Goal: Task Accomplishment & Management: Manage account settings

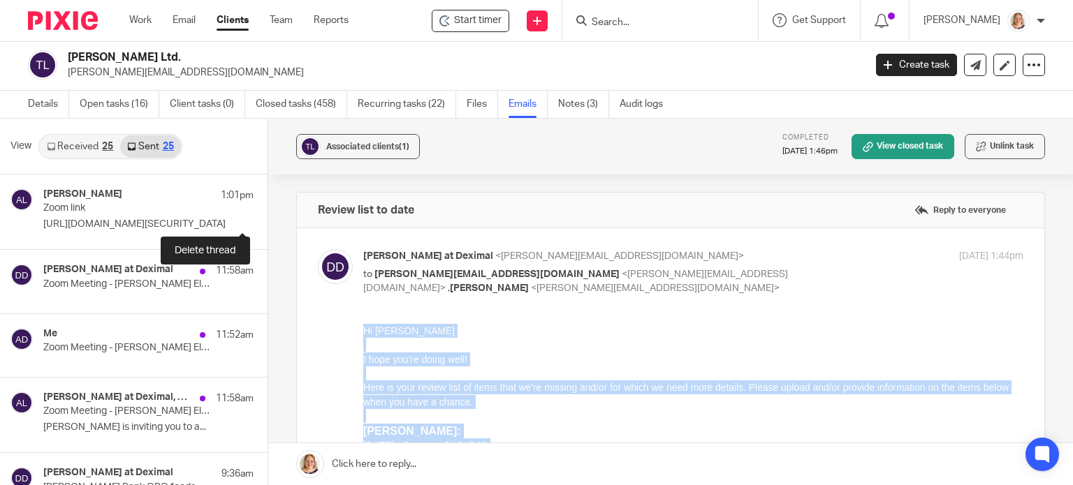
scroll to position [70, 0]
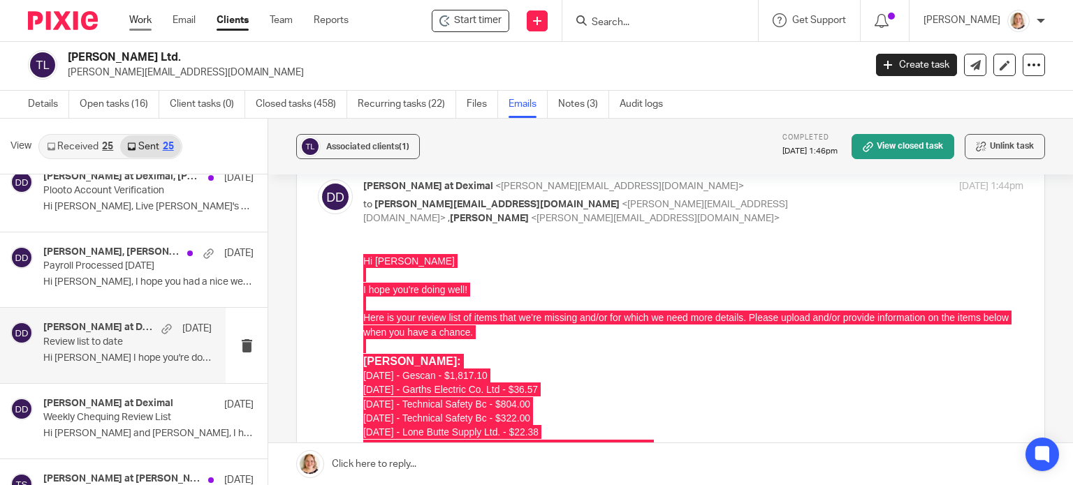
click at [149, 23] on link "Work" at bounding box center [140, 20] width 22 height 14
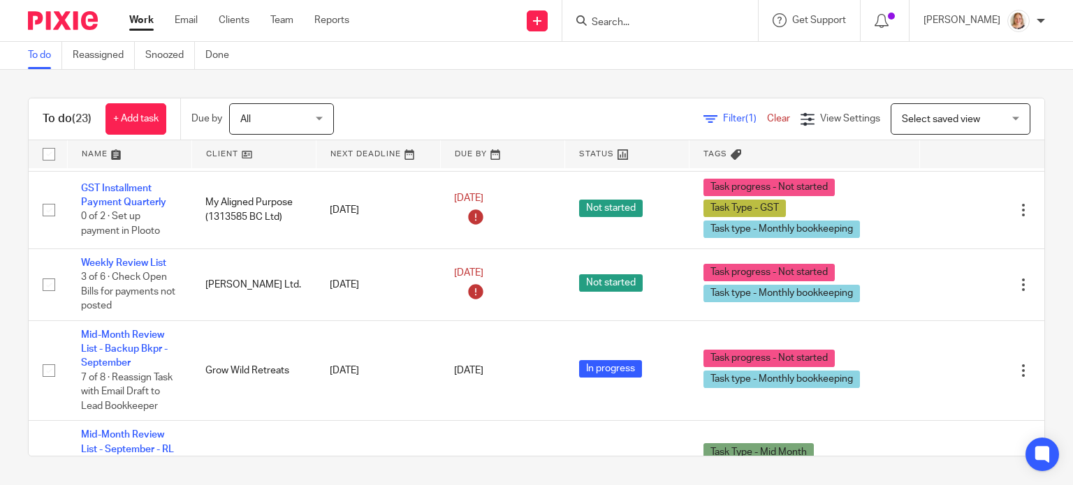
scroll to position [1643, 0]
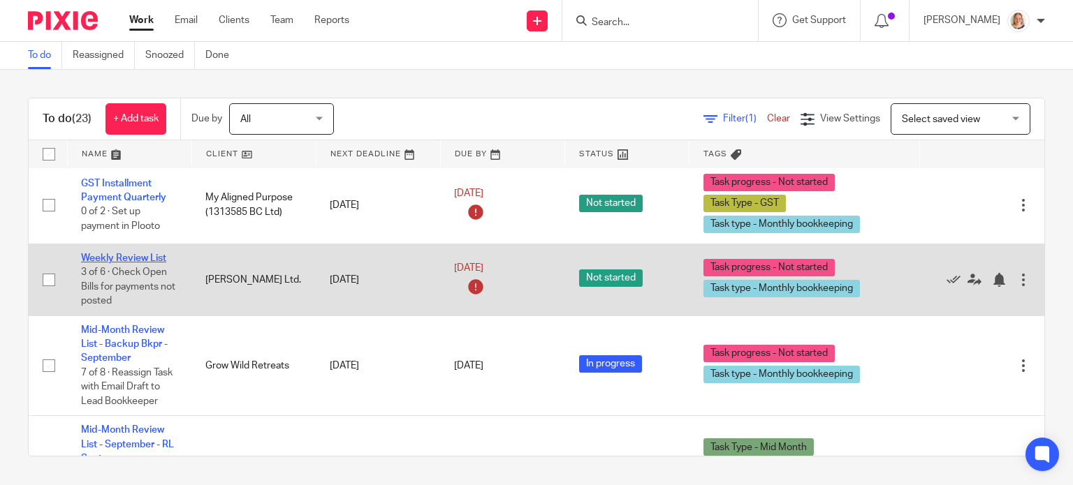
click at [141, 263] on link "Weekly Review List" at bounding box center [123, 259] width 85 height 10
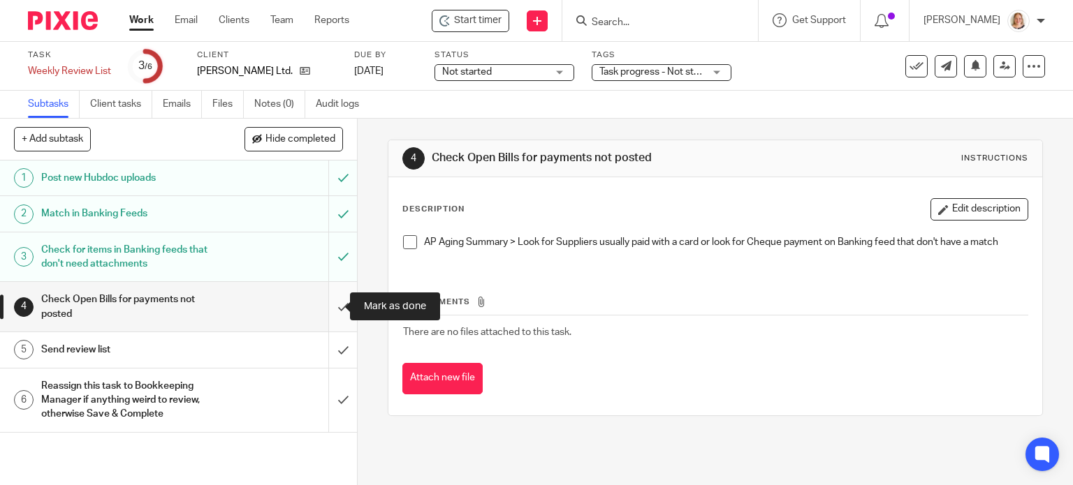
click at [323, 303] on input "submit" at bounding box center [178, 307] width 357 height 50
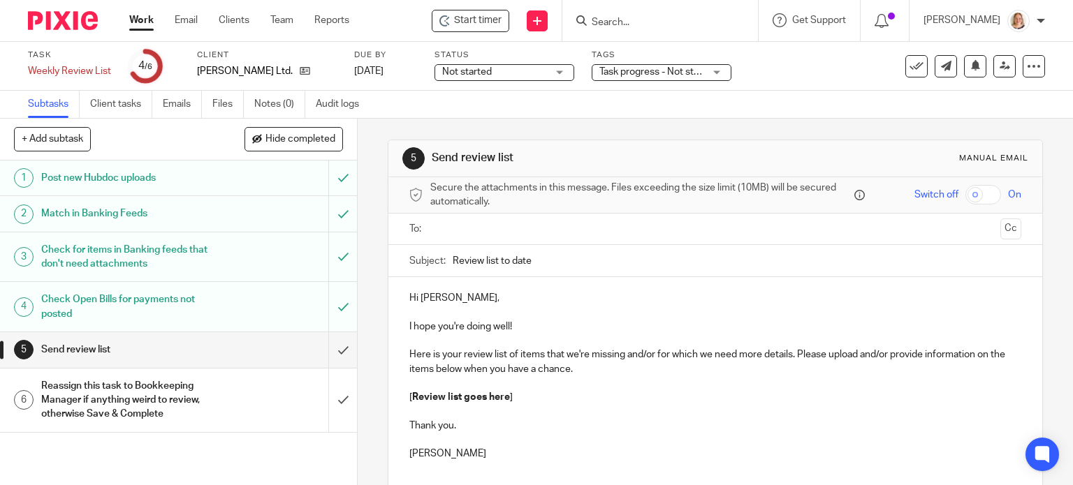
click at [334, 344] on input "submit" at bounding box center [178, 349] width 357 height 35
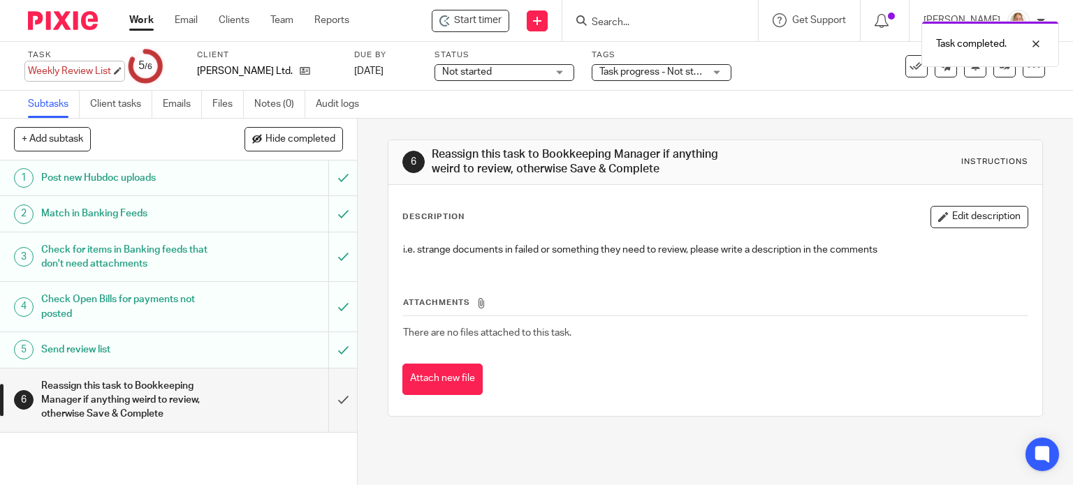
click at [111, 71] on div "Weekly Review List Save Weekly Review List" at bounding box center [69, 71] width 83 height 14
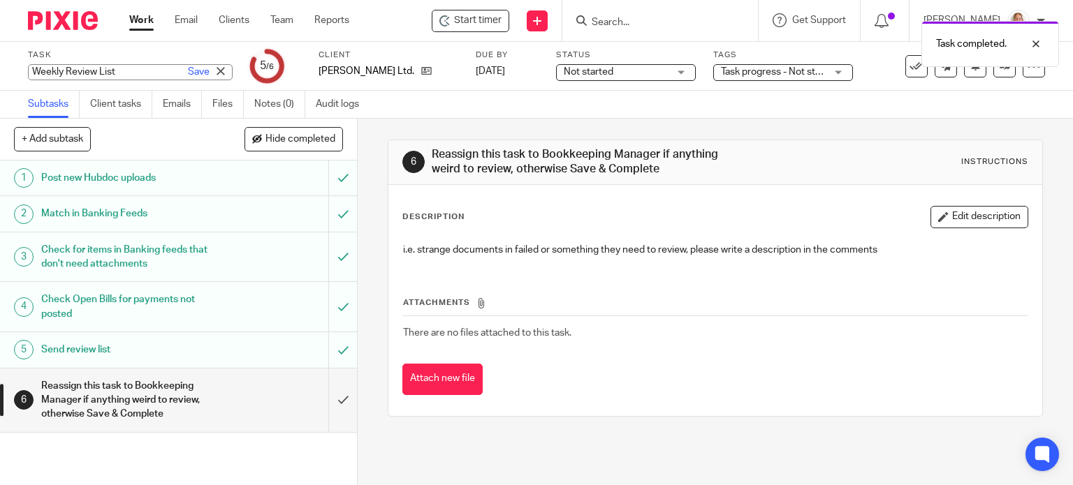
click at [140, 71] on input "Weekly Review List" at bounding box center [130, 72] width 205 height 16
type input "Weekly Review List - Wrote and sent to Danielle to send"
click at [188, 74] on link "Save" at bounding box center [199, 72] width 22 height 14
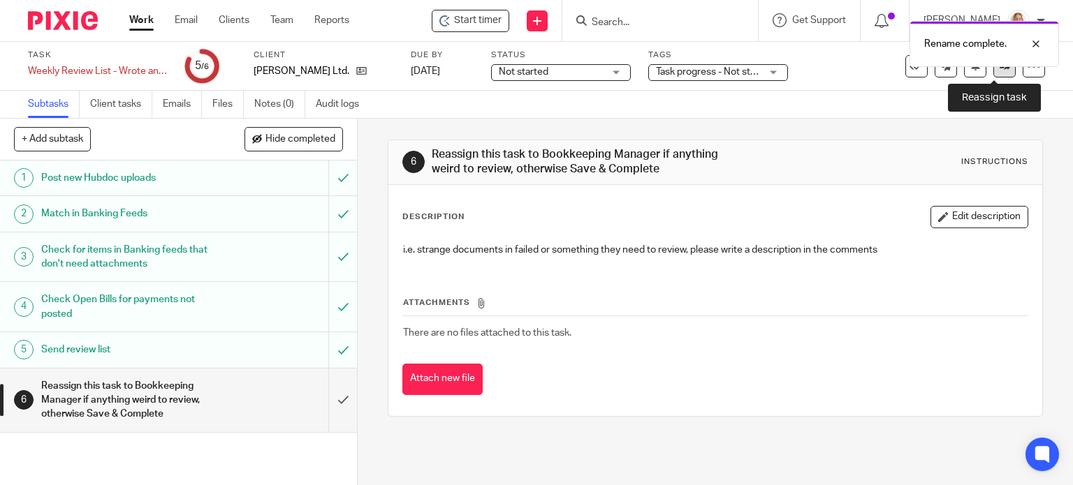
click at [993, 72] on link at bounding box center [1004, 66] width 22 height 22
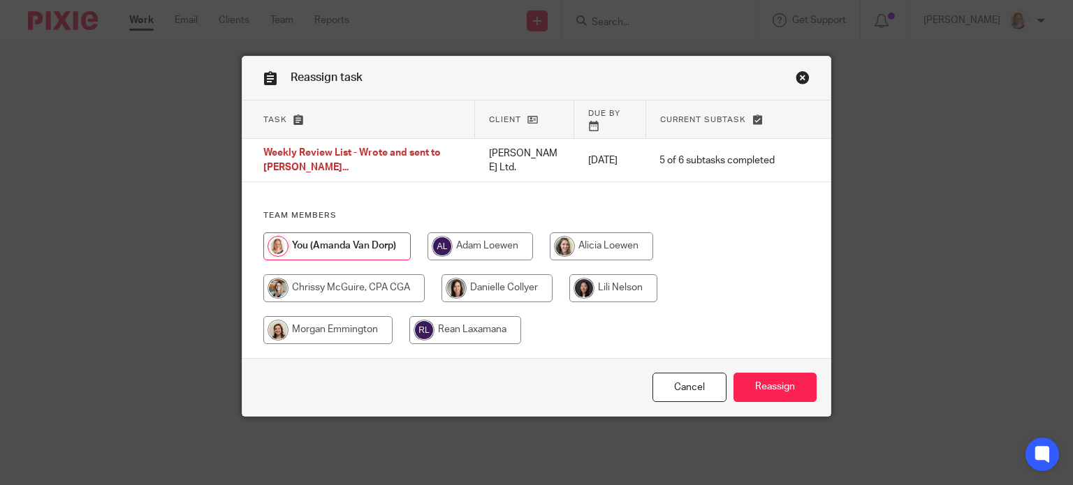
click at [858, 234] on div "Reassign task Task Client Due by Current subtask Weekly Review List - Wrote and…" at bounding box center [536, 242] width 1073 height 485
click at [680, 381] on link "Cancel" at bounding box center [689, 388] width 74 height 30
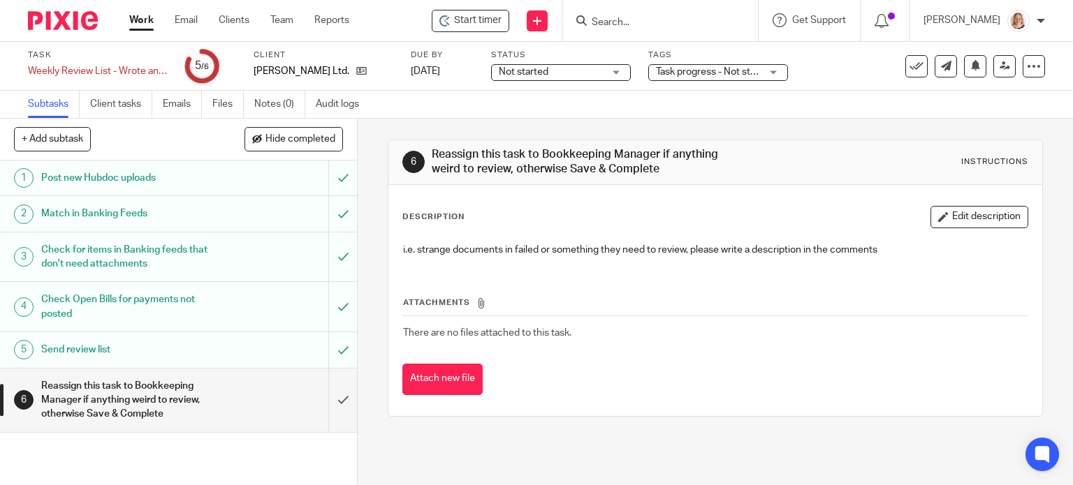
click at [613, 69] on div "Not started Not started" at bounding box center [561, 72] width 140 height 17
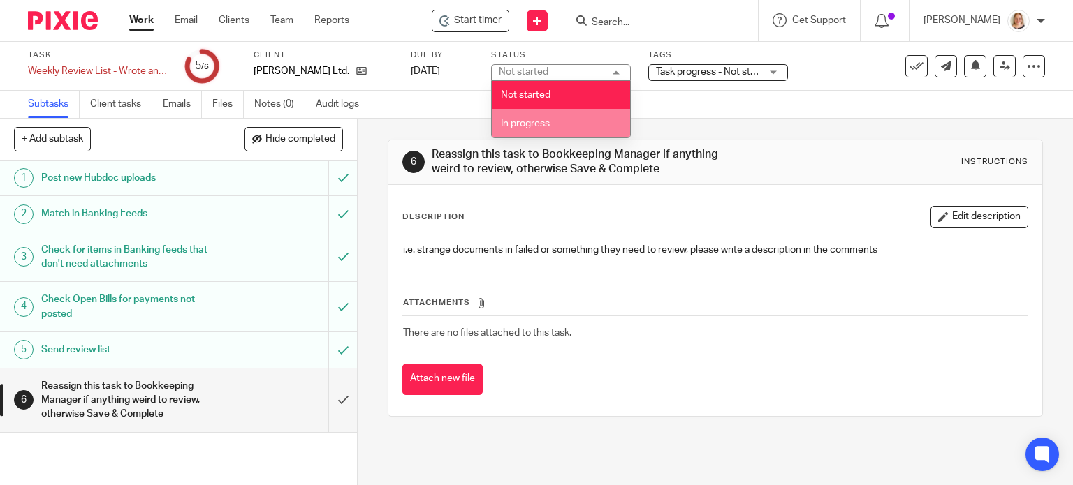
click at [589, 112] on li "In progress" at bounding box center [561, 123] width 138 height 29
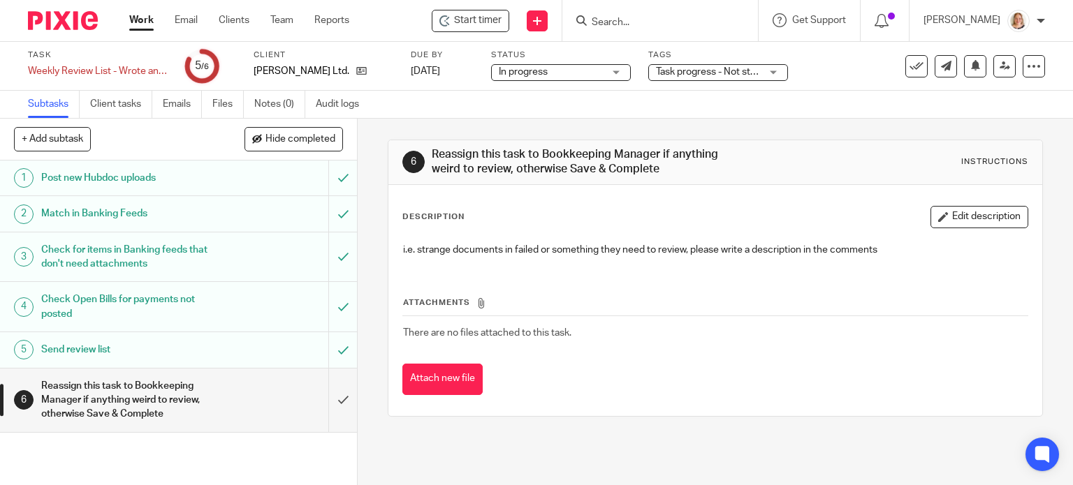
click at [761, 68] on div "Task progress - Not started + 1" at bounding box center [718, 72] width 140 height 17
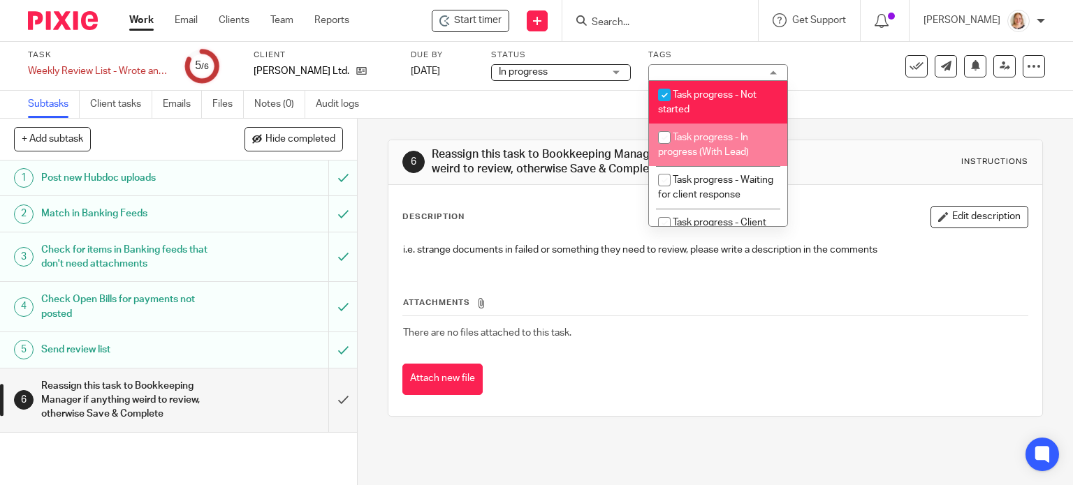
click at [665, 142] on input "checkbox" at bounding box center [664, 137] width 27 height 27
checkbox input "true"
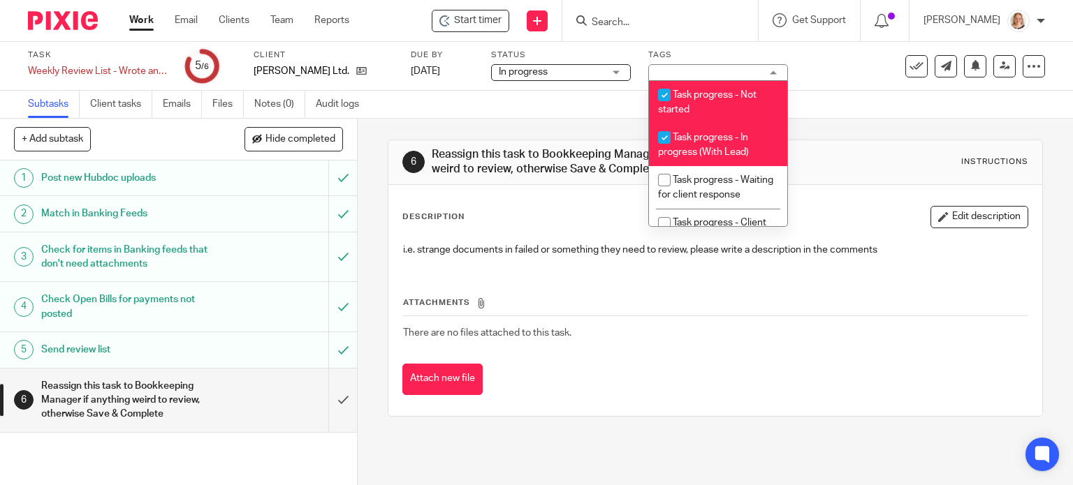
click at [663, 103] on input "checkbox" at bounding box center [664, 95] width 27 height 27
checkbox input "false"
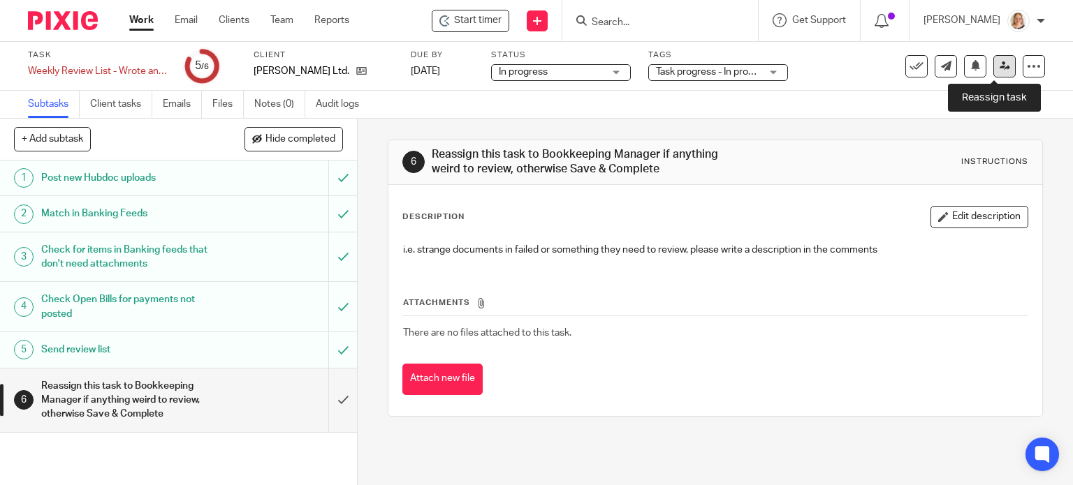
click at [1003, 69] on link at bounding box center [1004, 66] width 22 height 22
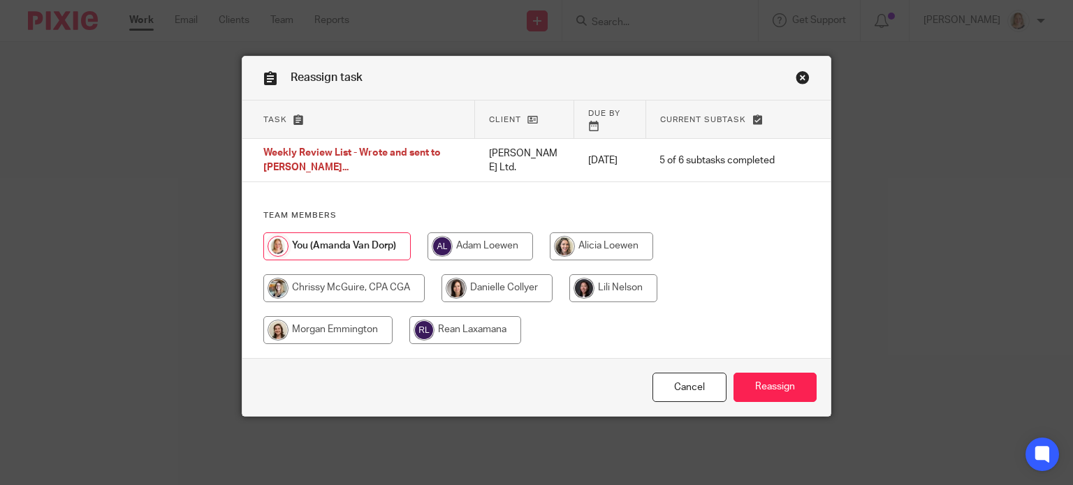
click at [485, 274] on input "radio" at bounding box center [496, 288] width 111 height 28
radio input "true"
click at [757, 376] on input "Reassign" at bounding box center [774, 388] width 83 height 30
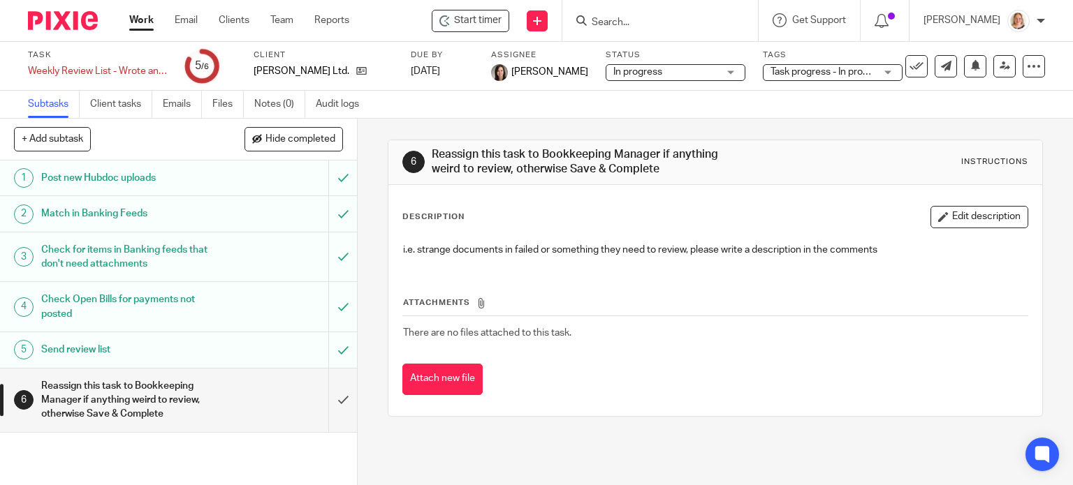
click at [131, 19] on link "Work" at bounding box center [141, 20] width 24 height 14
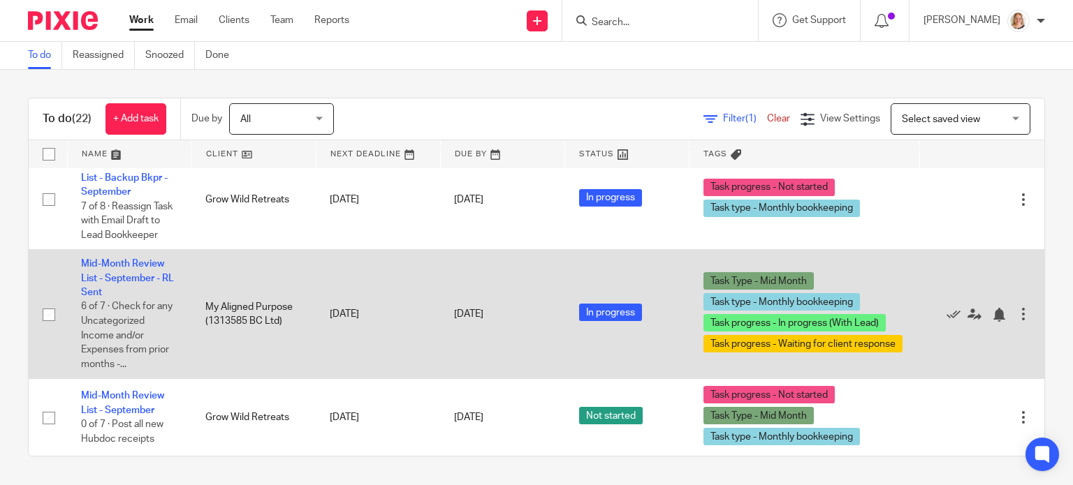
scroll to position [1761, 0]
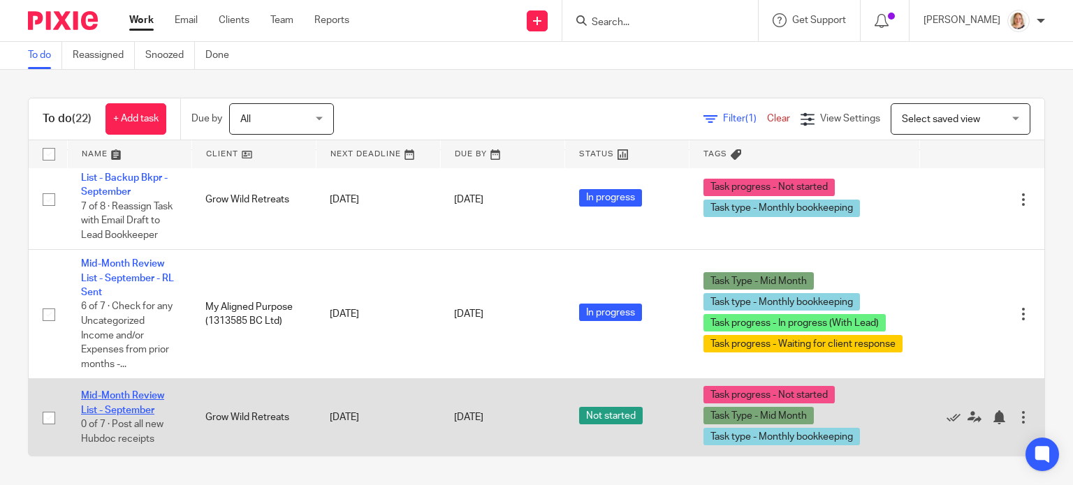
click at [115, 399] on link "Mid-Month Review List - September" at bounding box center [122, 403] width 83 height 24
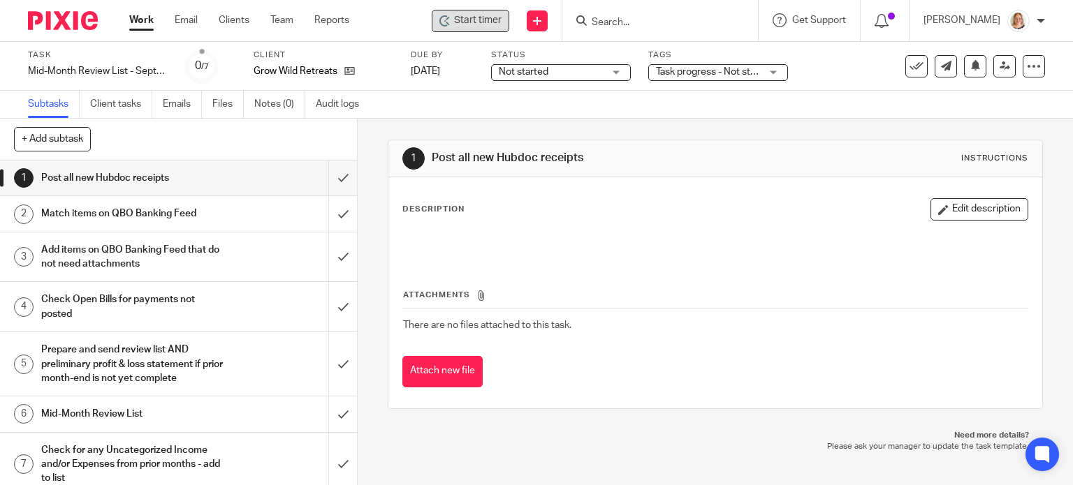
click at [478, 26] on span "Start timer" at bounding box center [477, 20] width 47 height 15
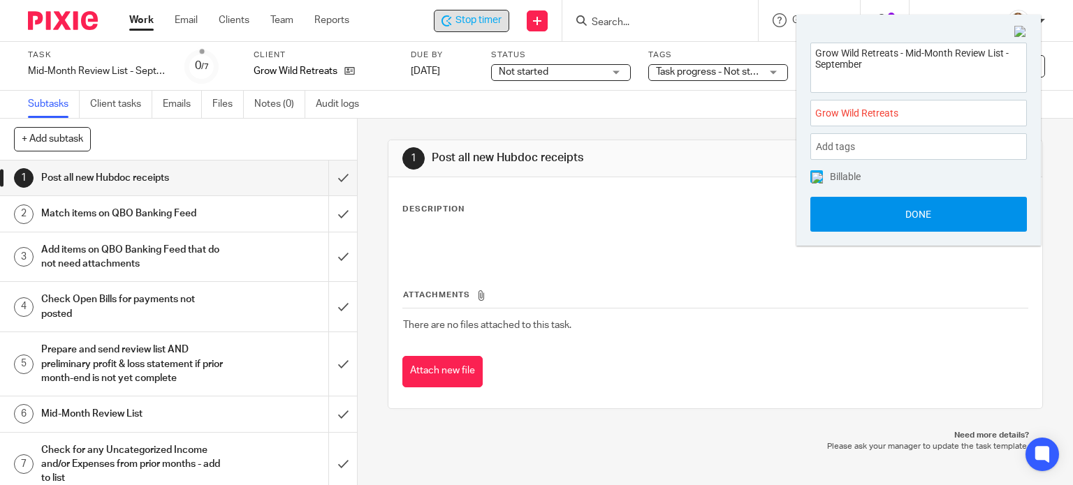
click at [891, 209] on button "Done" at bounding box center [918, 214] width 217 height 35
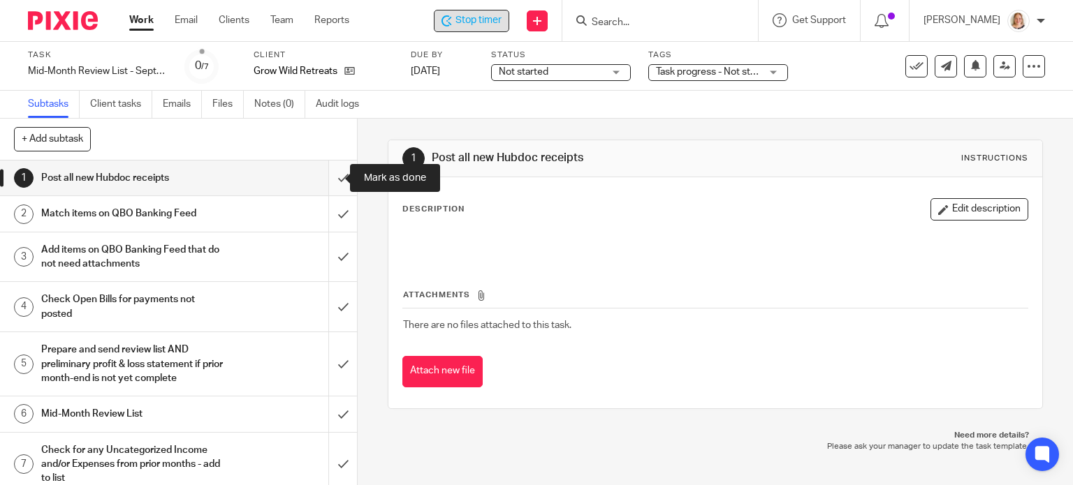
click at [326, 183] on input "submit" at bounding box center [178, 178] width 357 height 35
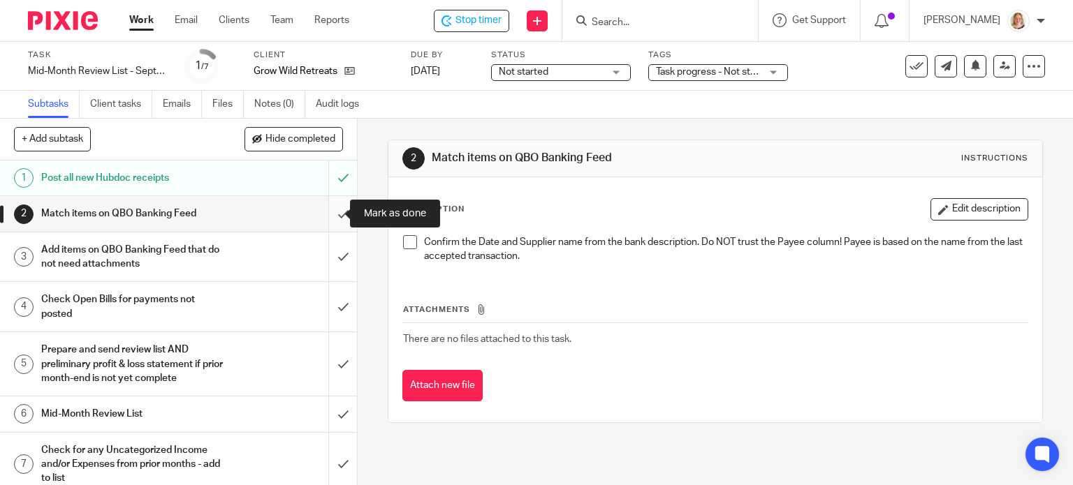
click at [328, 213] on input "submit" at bounding box center [178, 213] width 357 height 35
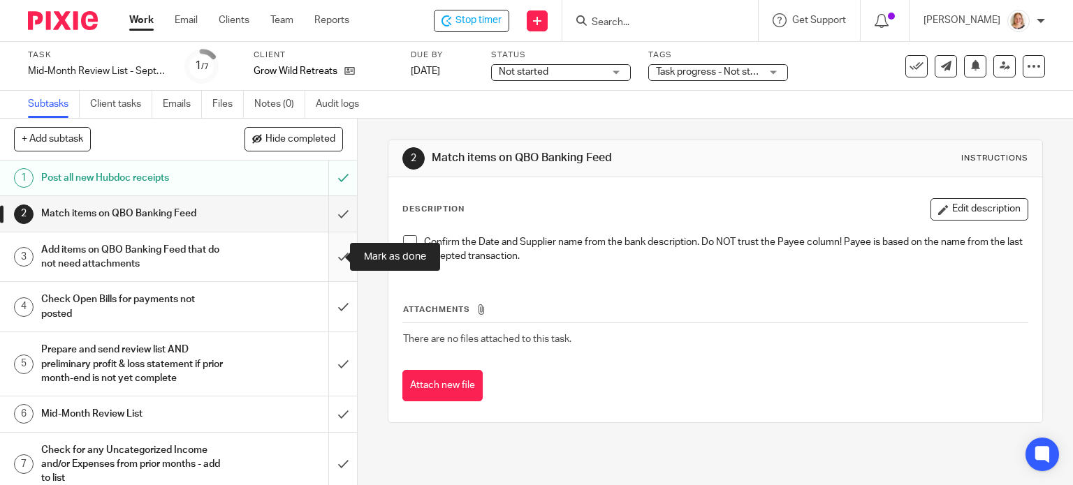
click at [327, 249] on input "submit" at bounding box center [178, 258] width 357 height 50
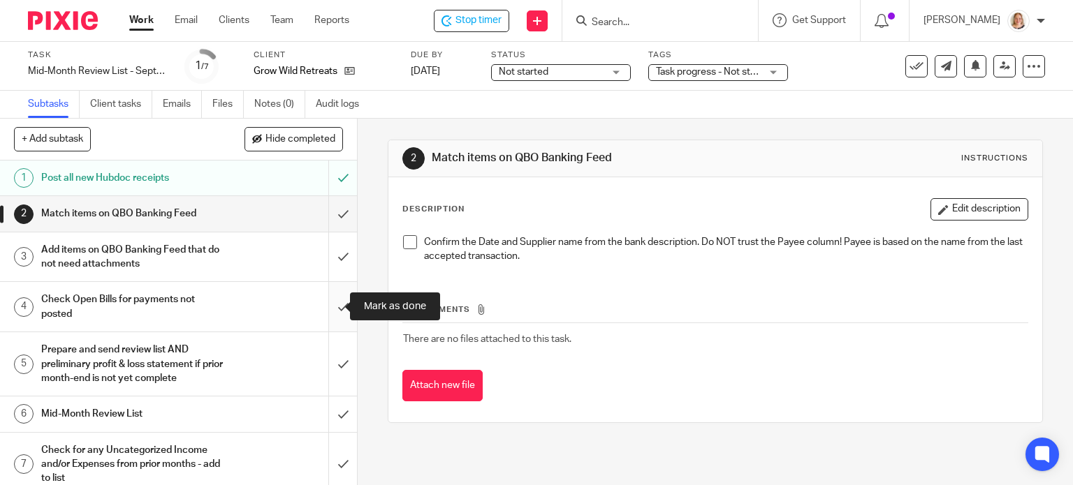
click at [328, 309] on input "submit" at bounding box center [178, 307] width 357 height 50
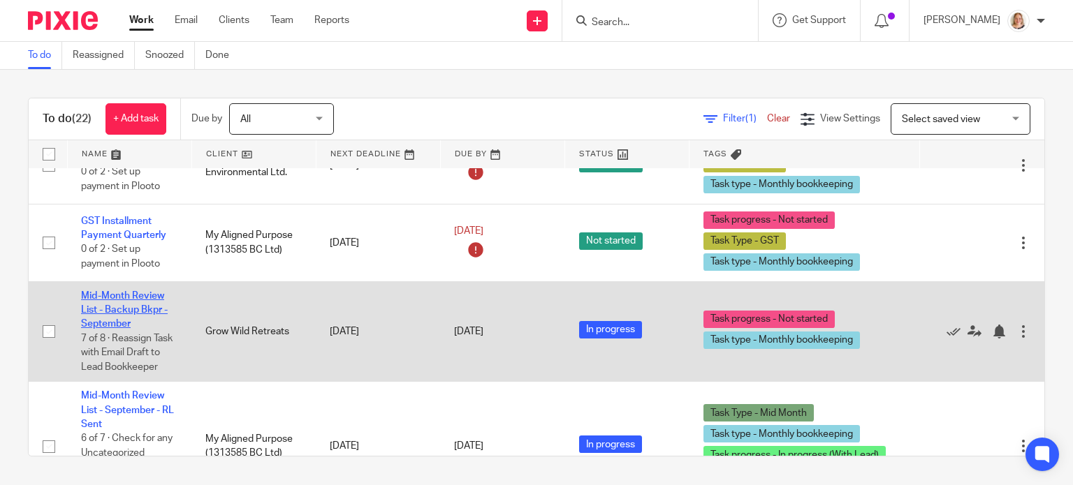
scroll to position [1606, 0]
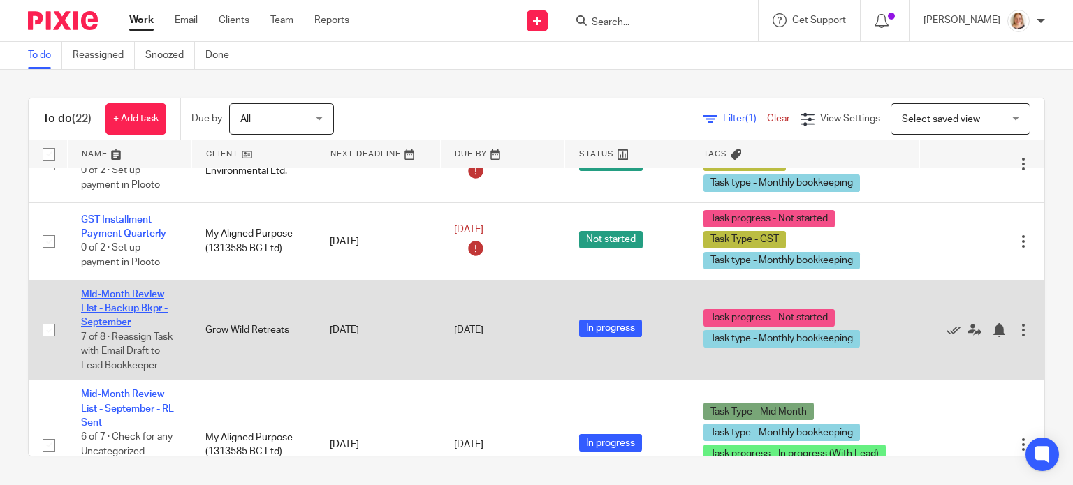
click at [138, 322] on link "Mid-Month Review List - Backup Bkpr - September" at bounding box center [124, 309] width 87 height 38
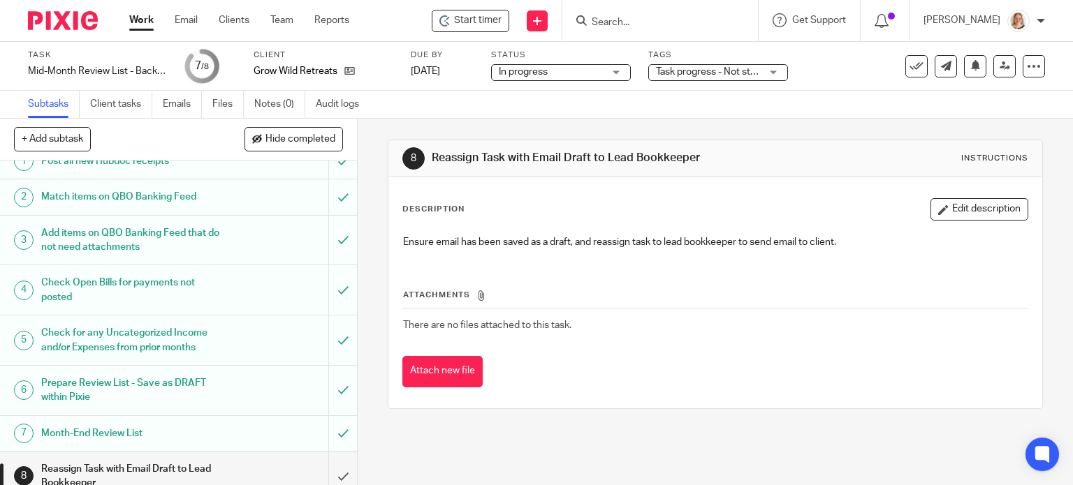
scroll to position [31, 0]
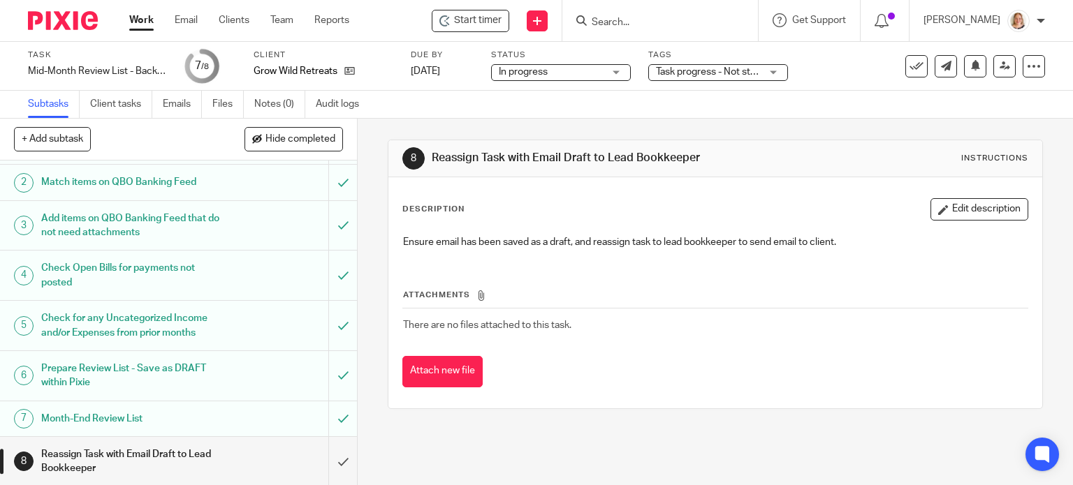
click at [149, 377] on h1 "Prepare Review List - Save as DRAFT within Pixie" at bounding box center [132, 376] width 182 height 36
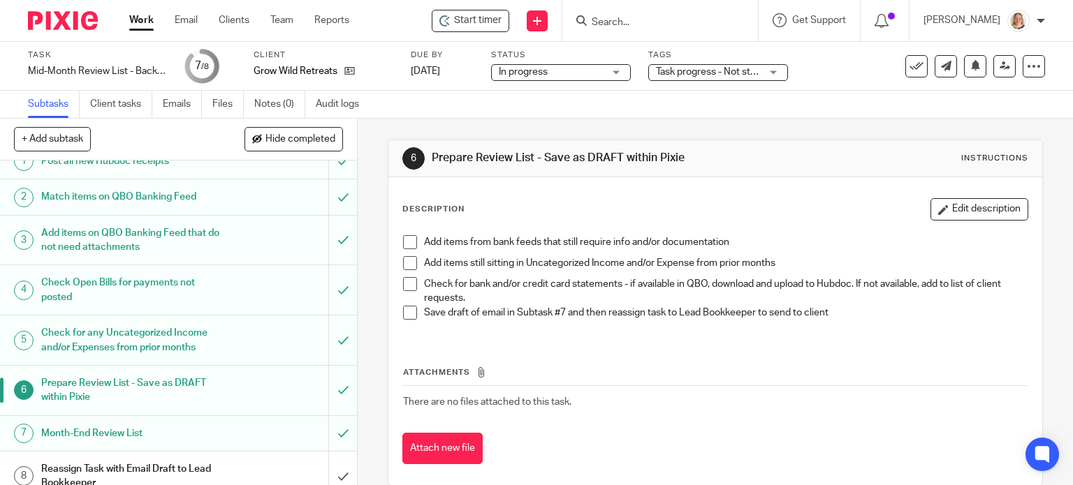
scroll to position [31, 0]
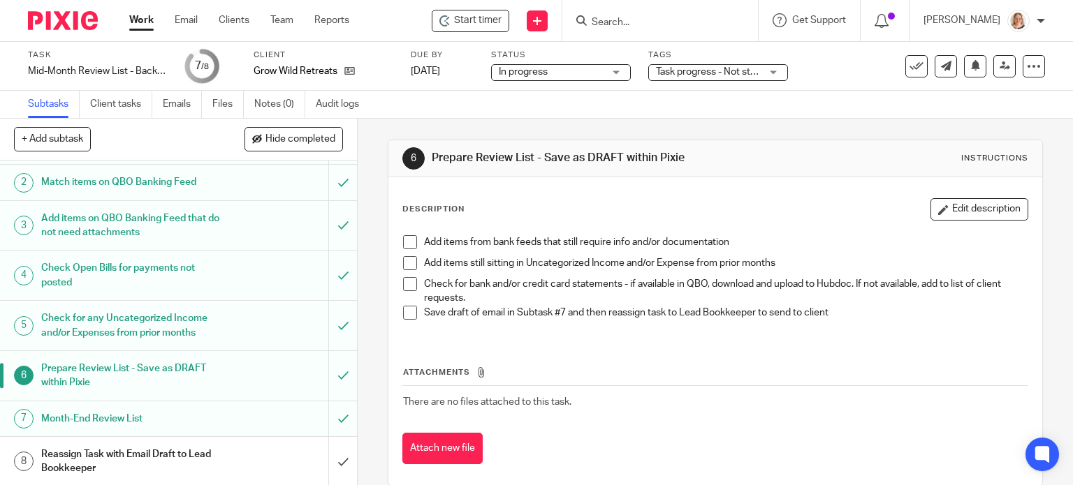
click at [140, 417] on h1 "Month-End Review List" at bounding box center [132, 419] width 182 height 21
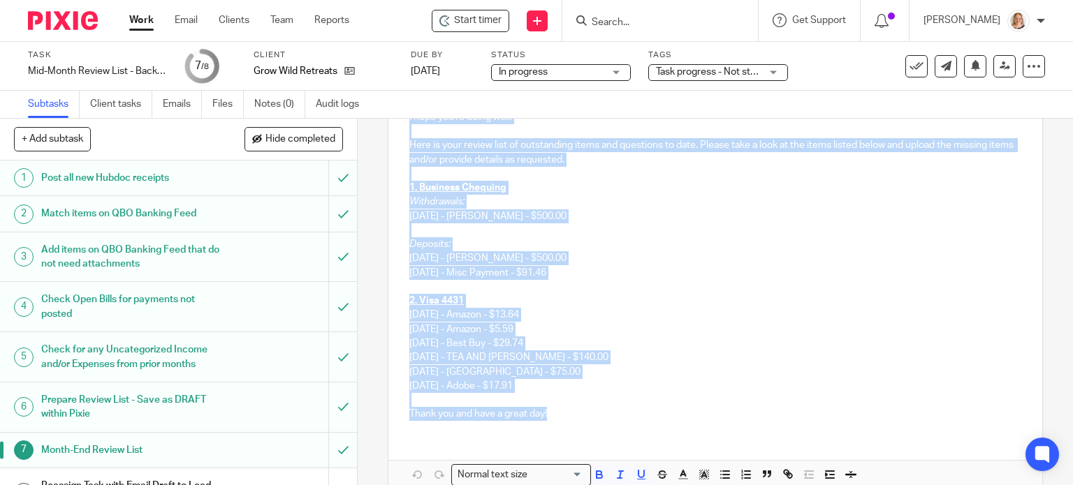
scroll to position [140, 0]
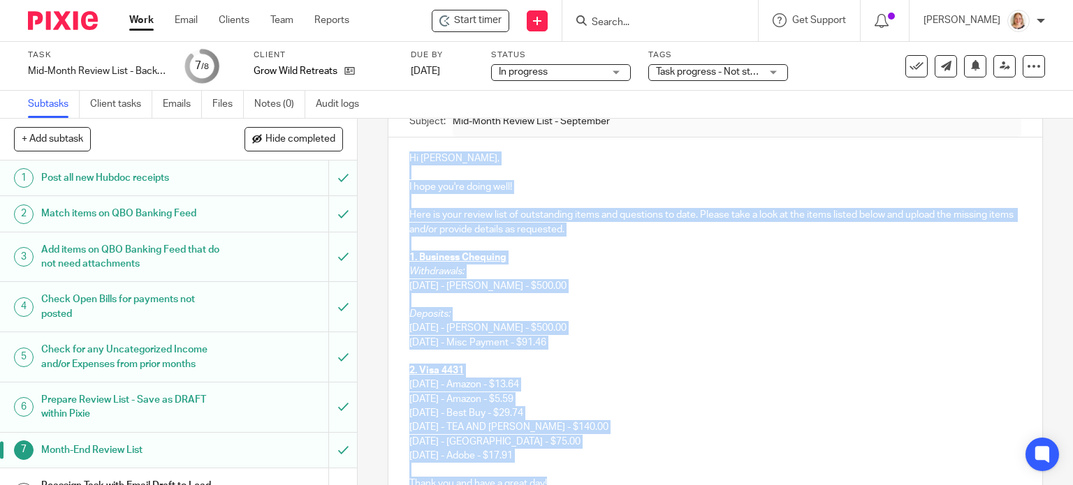
drag, startPoint x: 548, startPoint y: 342, endPoint x: 402, endPoint y: 145, distance: 245.7
click at [402, 145] on div "Hi Adrienne, I hope you're doing well! Here is your review list of outstanding …" at bounding box center [715, 320] width 654 height 364
copy div "Hi Adrienne, I hope you're doing well! Here is your review list of outstanding …"
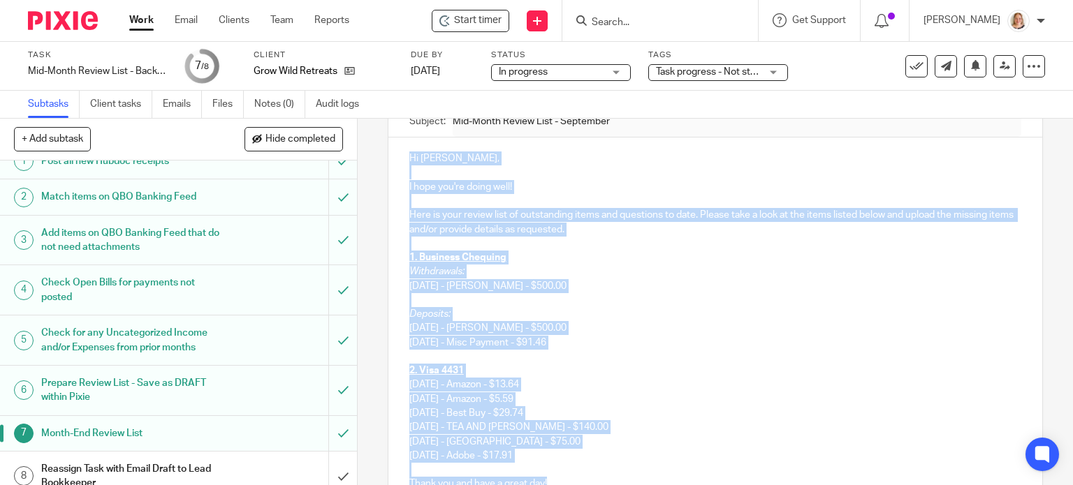
scroll to position [31, 0]
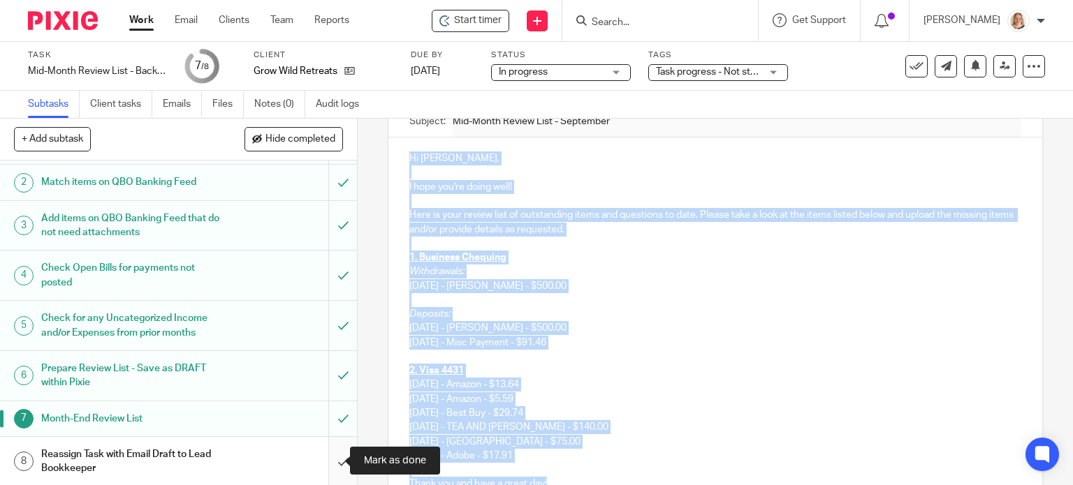
click at [327, 457] on input "submit" at bounding box center [178, 462] width 357 height 50
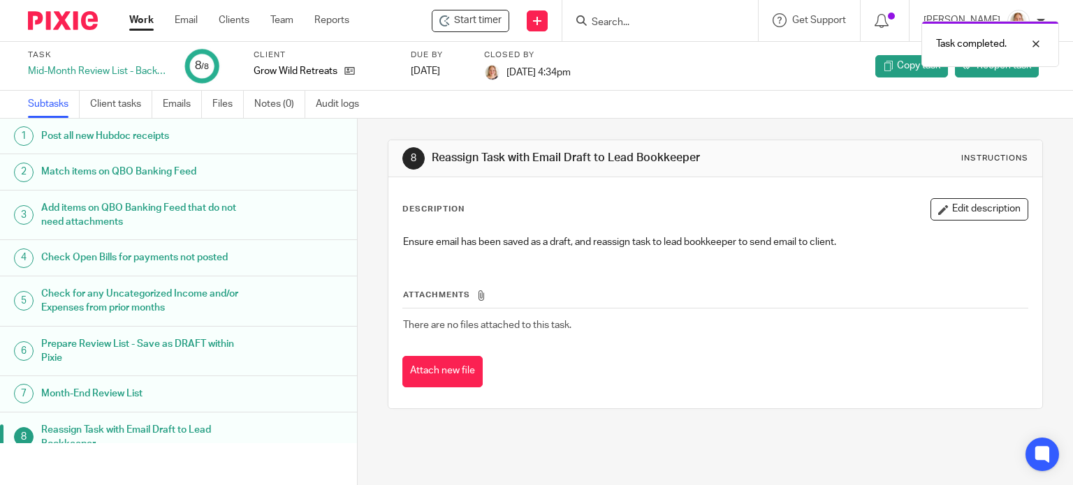
click at [147, 20] on link "Work" at bounding box center [141, 20] width 24 height 14
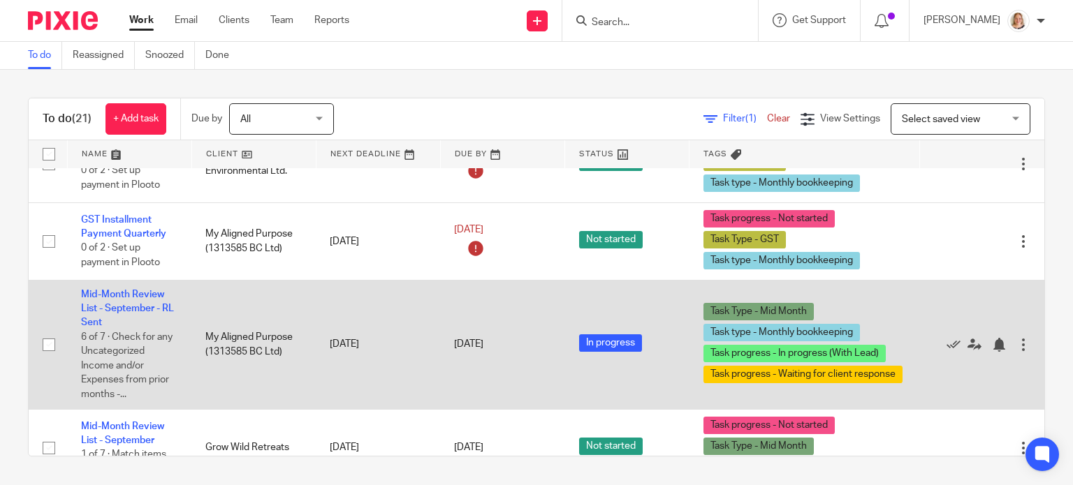
scroll to position [1669, 0]
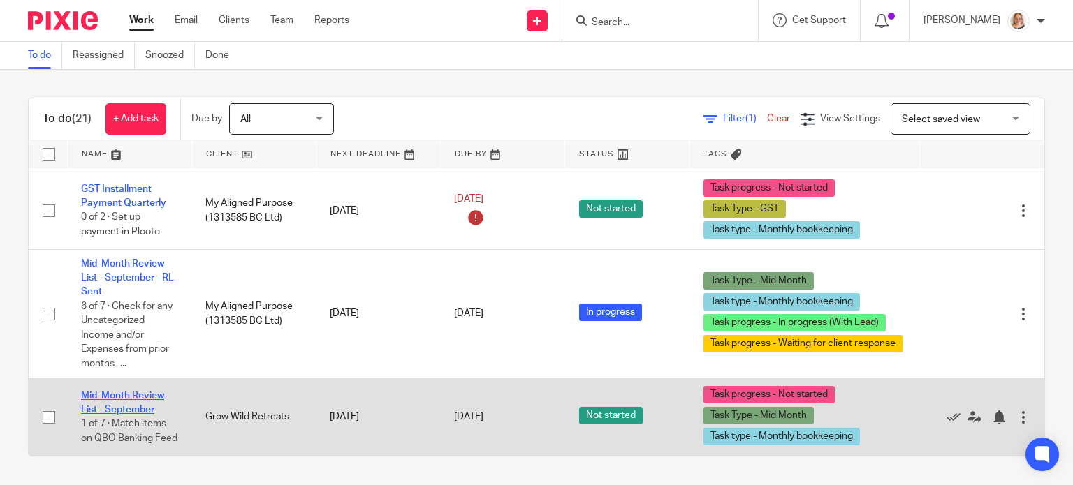
click at [134, 391] on link "Mid-Month Review List - September" at bounding box center [122, 403] width 83 height 24
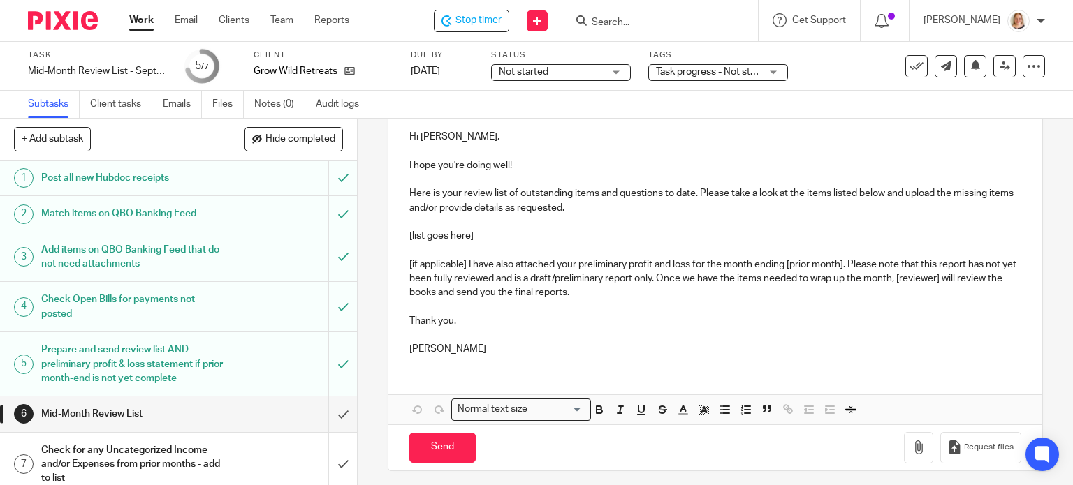
scroll to position [166, 0]
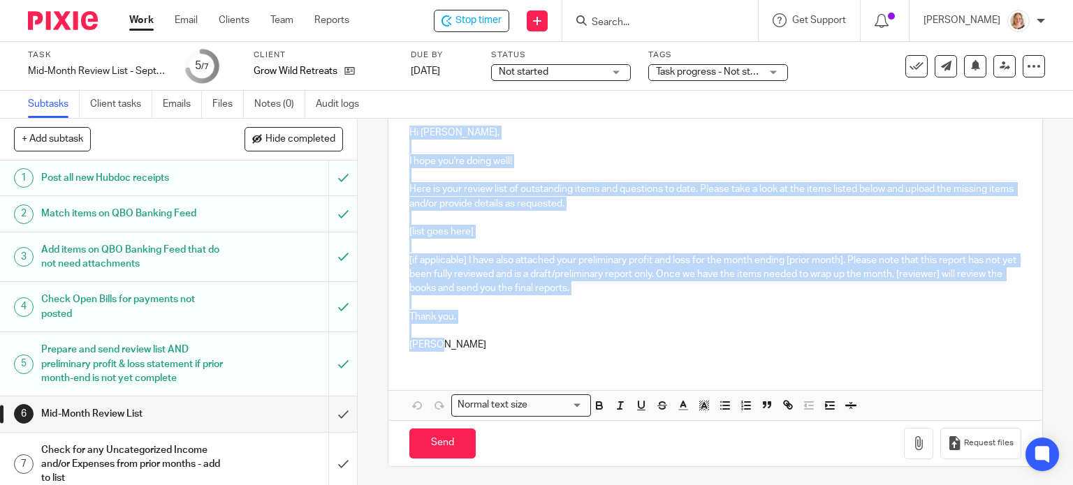
drag, startPoint x: 463, startPoint y: 340, endPoint x: 393, endPoint y: 137, distance: 214.9
click at [393, 137] on div "Hi Adrienne, I hope you're doing well! Here is your review list of outstanding …" at bounding box center [715, 237] width 654 height 251
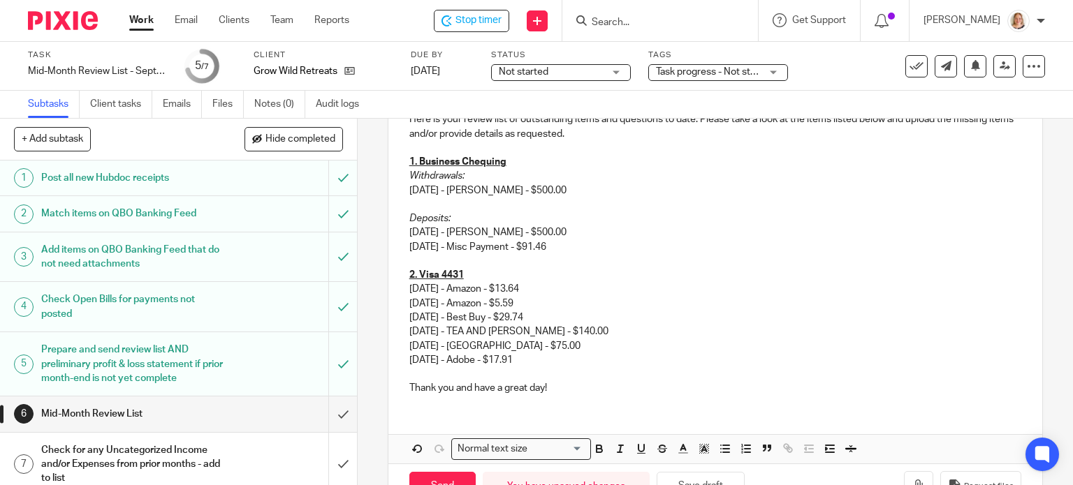
scroll to position [279, 0]
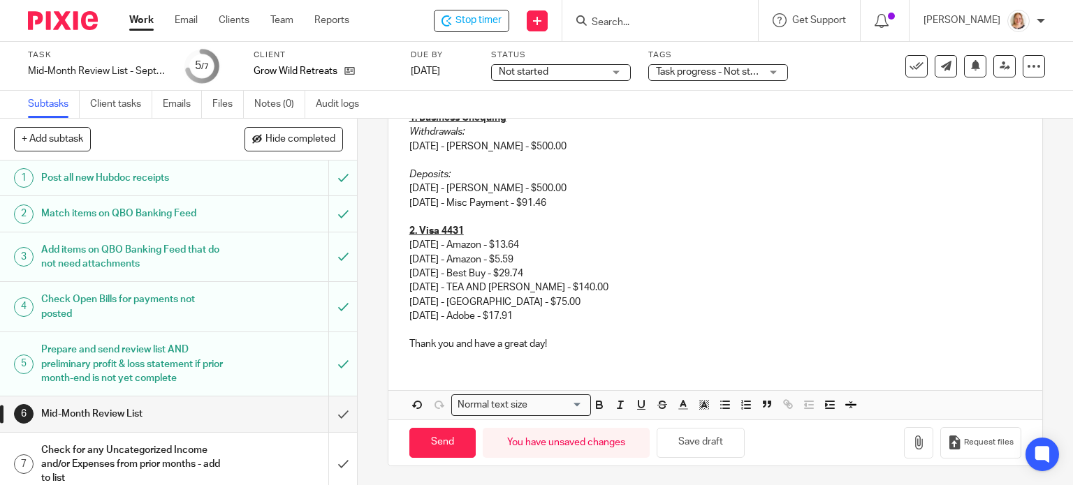
click at [518, 364] on div "Hi Adrienne, I hope you're doing well! Here is your review list of outstanding …" at bounding box center [715, 209] width 654 height 422
click at [566, 339] on p "Thank you and have a great day!" at bounding box center [715, 344] width 613 height 14
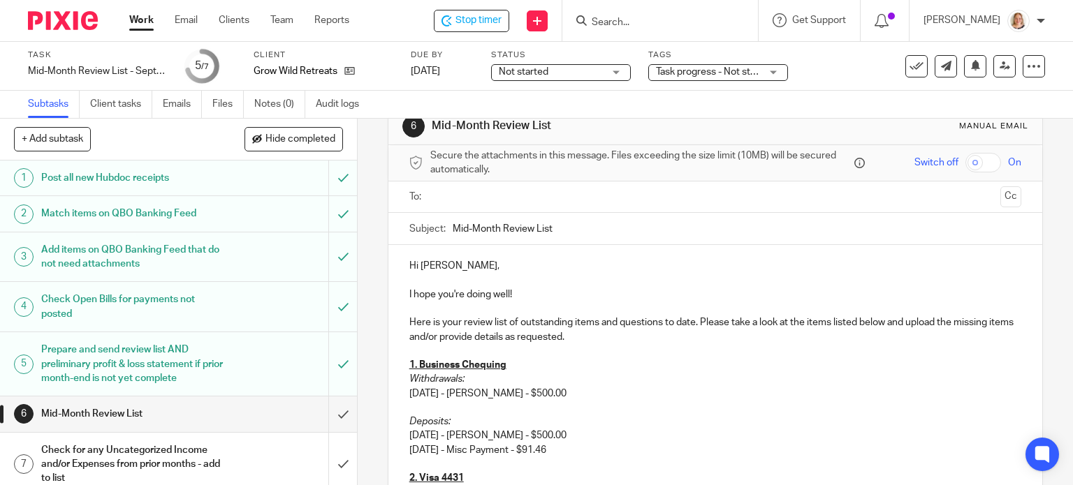
scroll to position [0, 0]
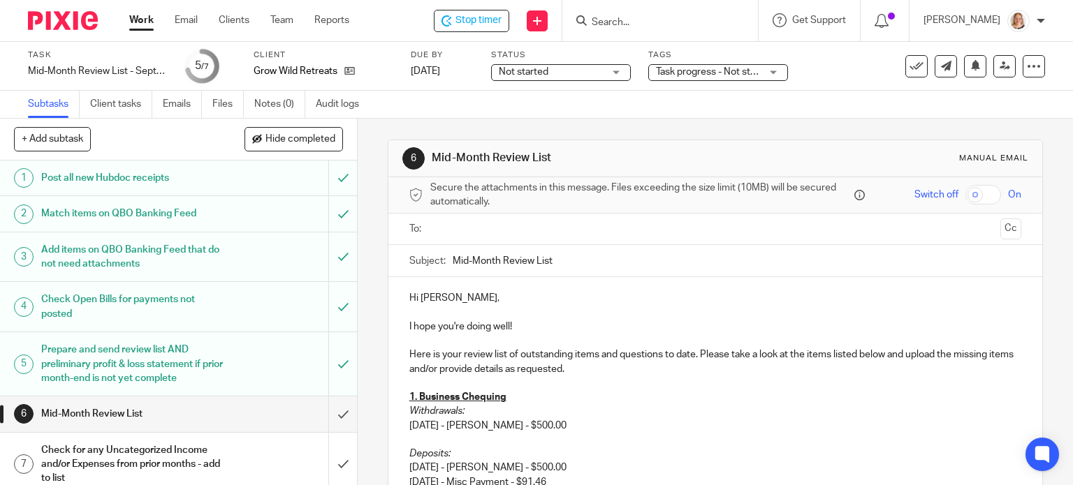
click at [592, 254] on input "Mid-Month Review List" at bounding box center [737, 260] width 569 height 31
type input "Mid-Month Review List September"
click at [474, 228] on input "text" at bounding box center [714, 229] width 559 height 16
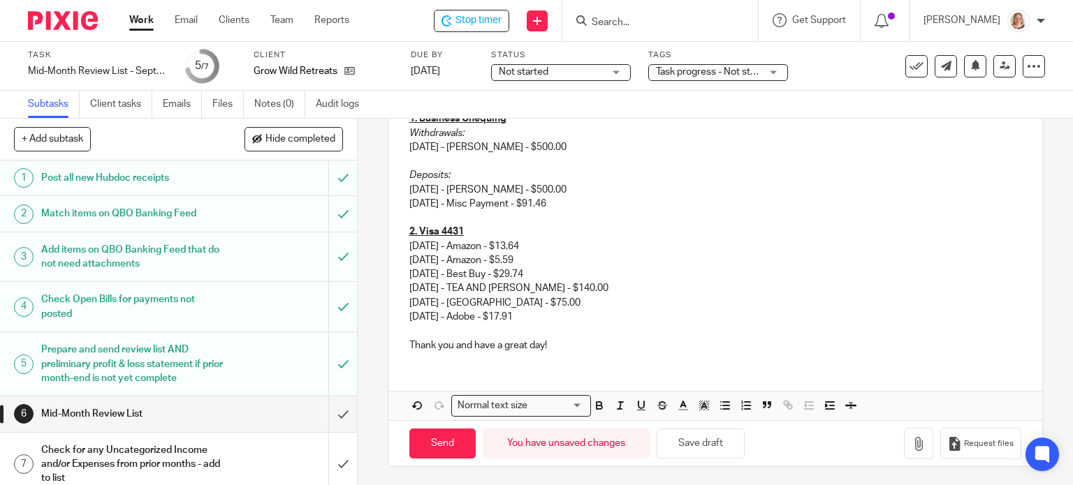
scroll to position [282, 0]
click at [439, 441] on input "Send" at bounding box center [442, 443] width 66 height 30
type input "Sent"
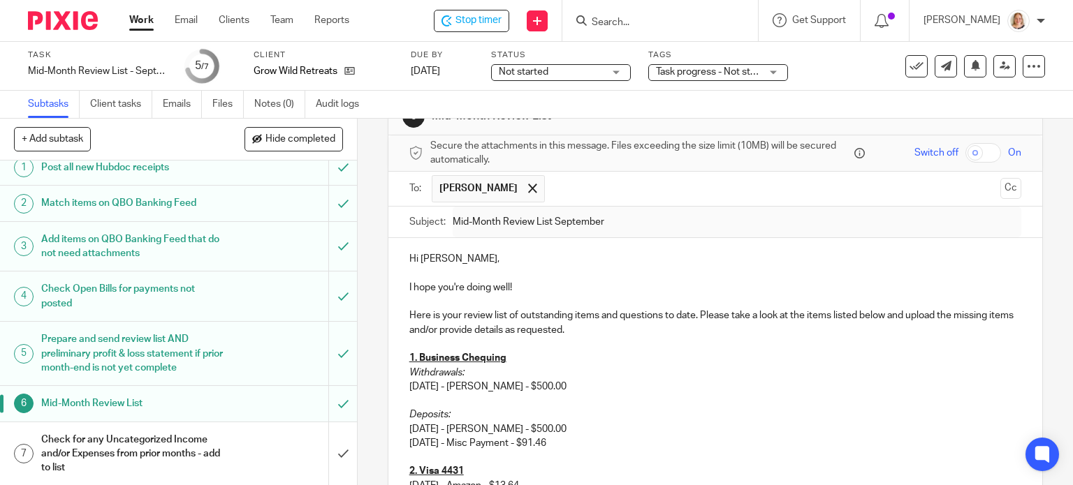
scroll to position [0, 0]
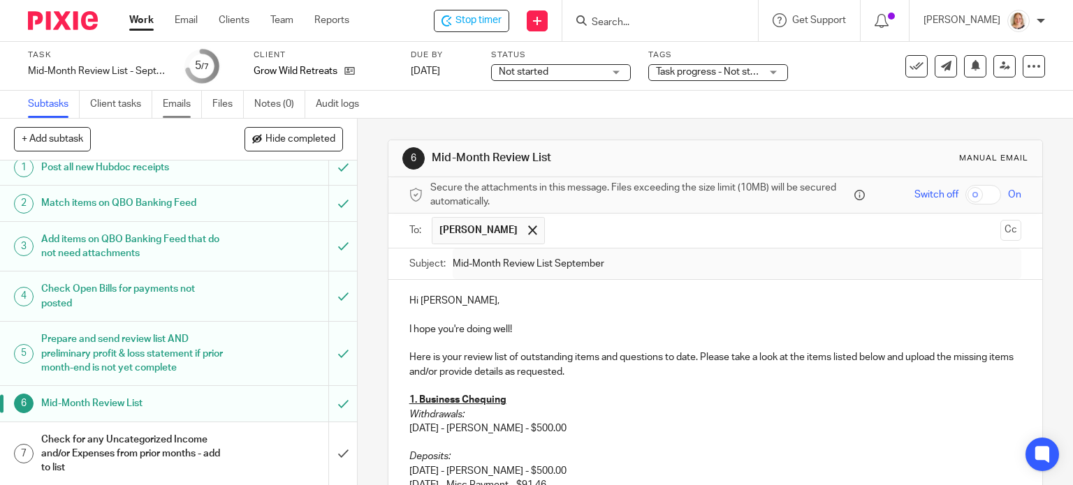
click at [184, 108] on link "Emails" at bounding box center [182, 104] width 39 height 27
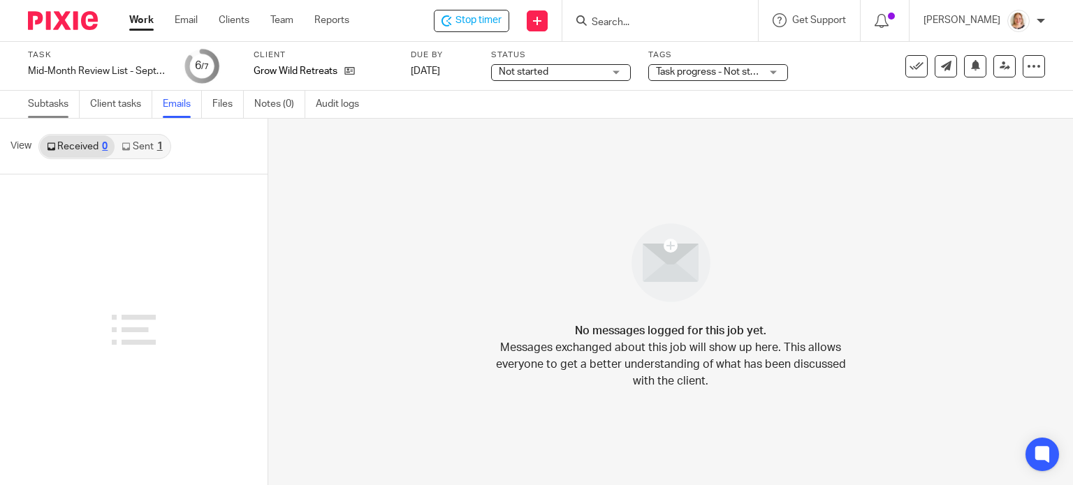
click at [47, 104] on link "Subtasks" at bounding box center [54, 104] width 52 height 27
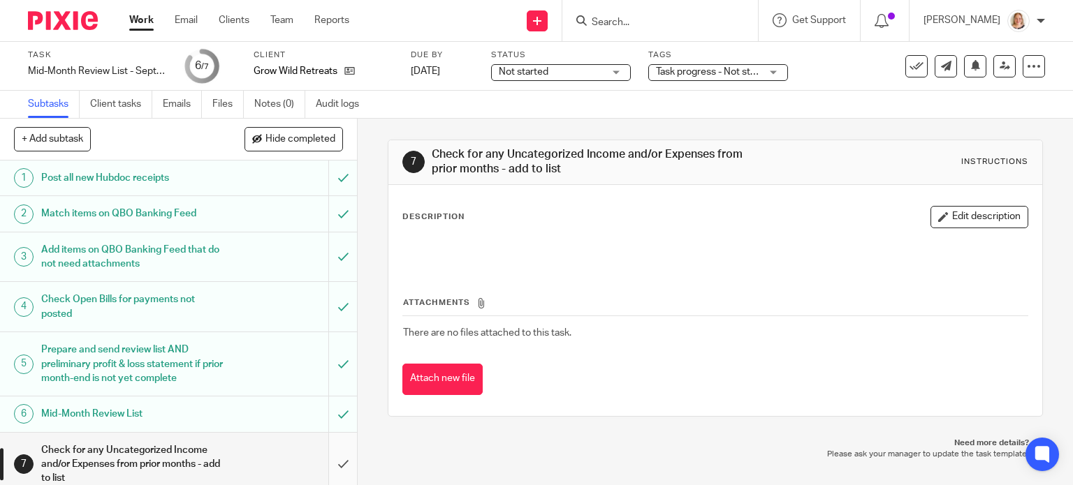
scroll to position [10, 0]
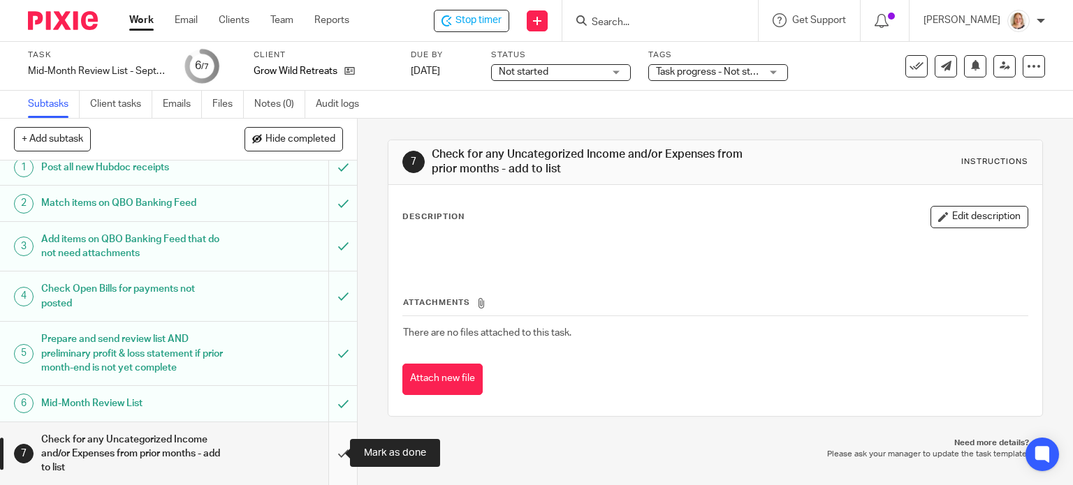
click at [330, 450] on input "submit" at bounding box center [178, 455] width 357 height 64
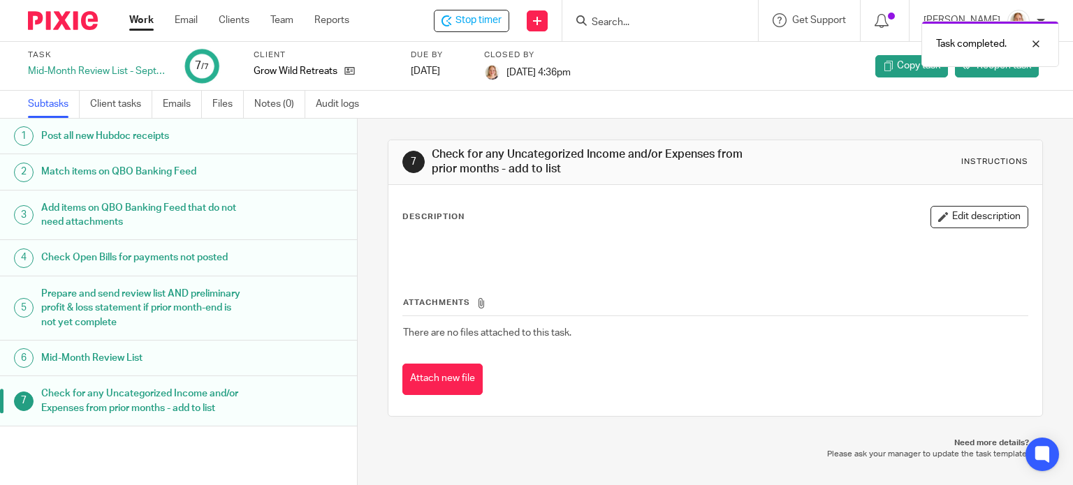
click at [141, 17] on link "Work" at bounding box center [141, 20] width 24 height 14
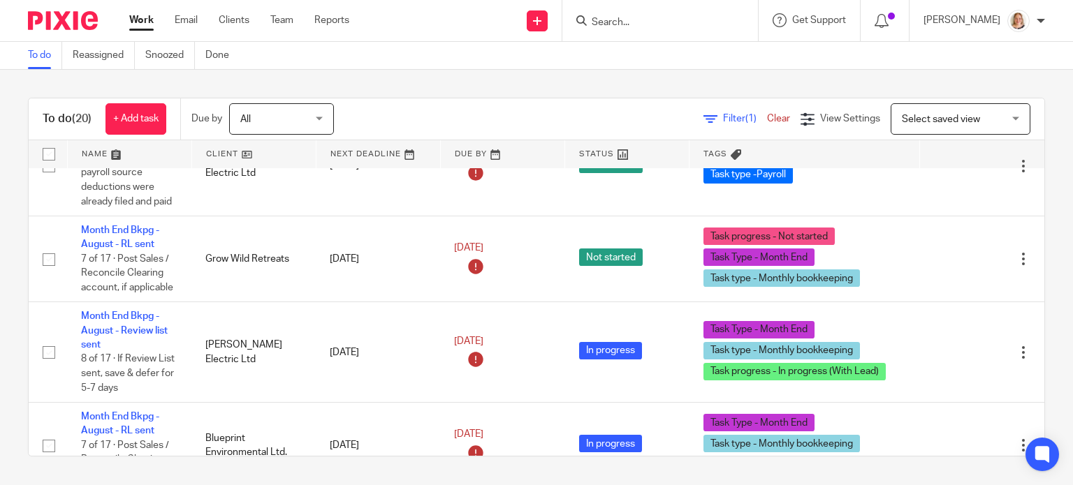
scroll to position [953, 0]
